Goal: Transaction & Acquisition: Purchase product/service

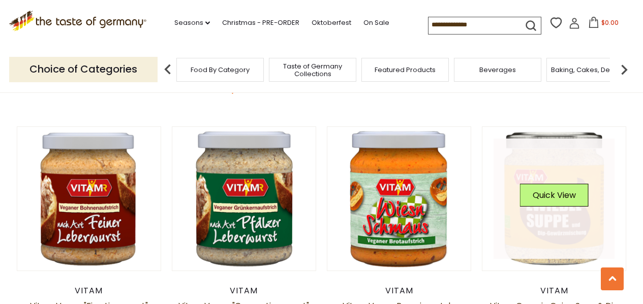
scroll to position [356, 0]
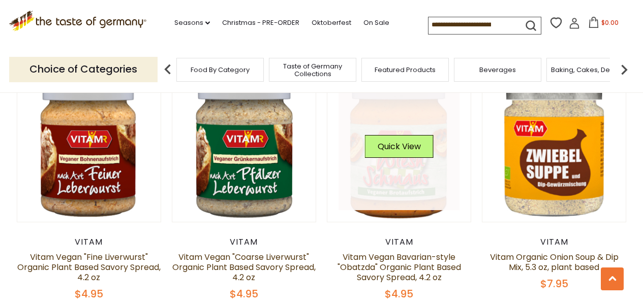
click at [382, 182] on link at bounding box center [398, 150] width 121 height 121
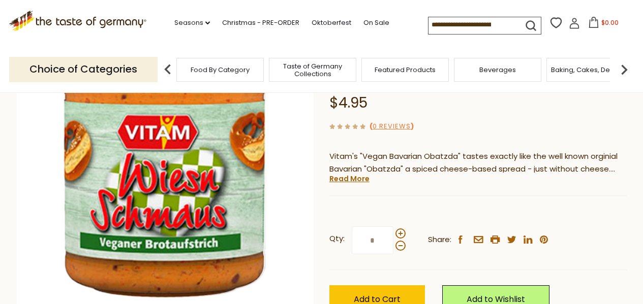
scroll to position [152, 0]
